Goal: Task Accomplishment & Management: Use online tool/utility

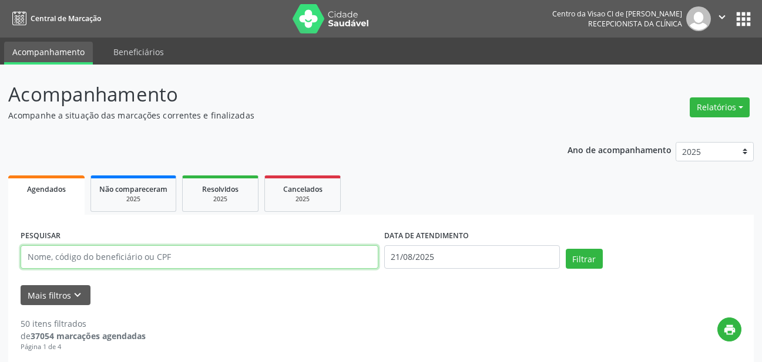
click at [133, 260] on input "text" at bounding box center [200, 257] width 358 height 23
click at [718, 111] on button "Relatórios" at bounding box center [720, 108] width 60 height 20
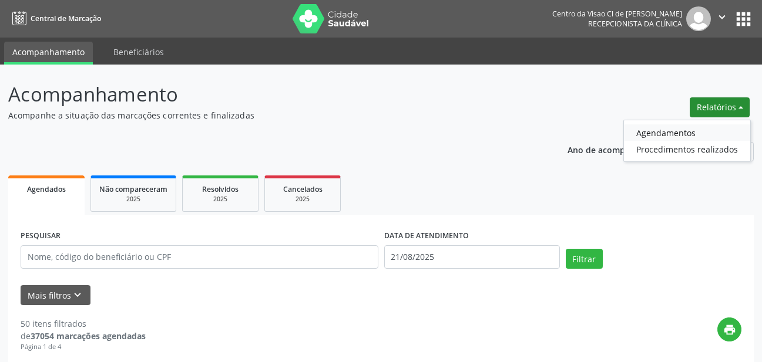
click at [686, 130] on link "Agendamentos" at bounding box center [687, 133] width 126 height 16
select select "7"
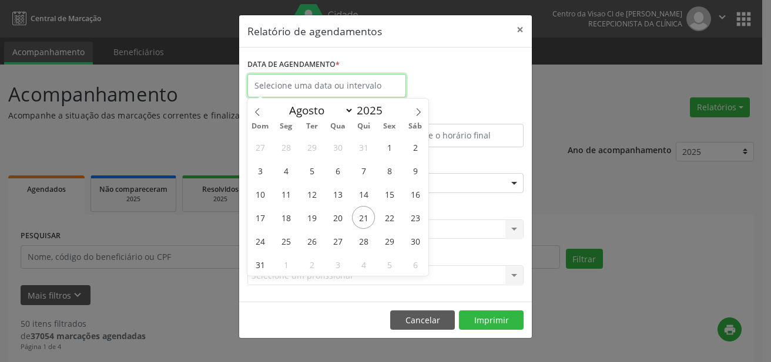
click at [311, 87] on input "text" at bounding box center [326, 85] width 159 height 23
click at [368, 213] on span "21" at bounding box center [363, 217] width 23 height 23
type input "21/08/2025"
click at [368, 213] on span "21" at bounding box center [363, 217] width 23 height 23
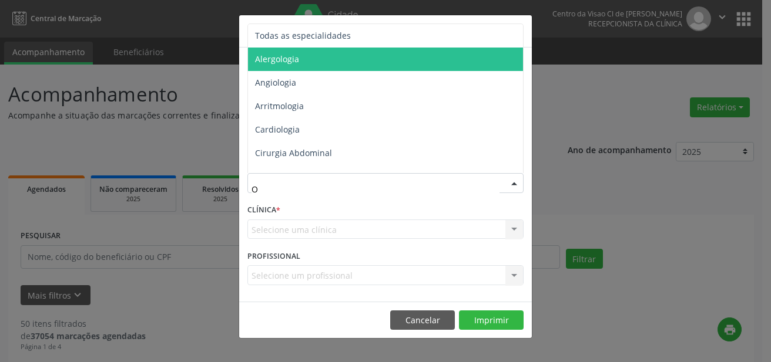
type input "OF"
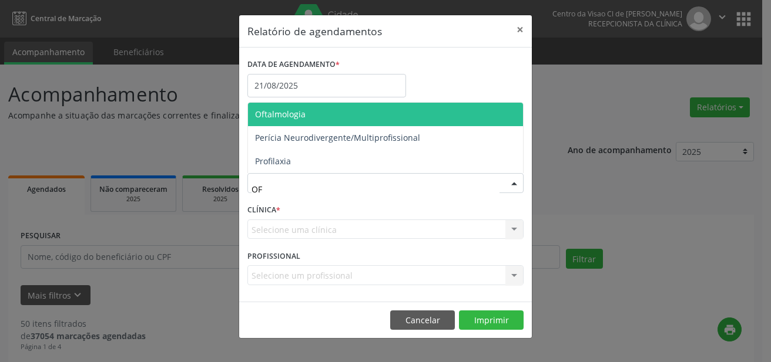
click at [286, 115] on span "Oftalmologia" at bounding box center [280, 114] width 51 height 11
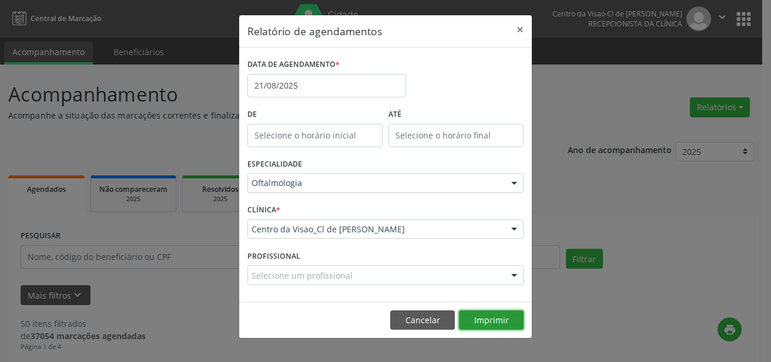
click at [481, 318] on button "Imprimir" at bounding box center [491, 321] width 65 height 20
click at [515, 30] on button "×" at bounding box center [519, 29] width 23 height 29
